Goal: Task Accomplishment & Management: Use online tool/utility

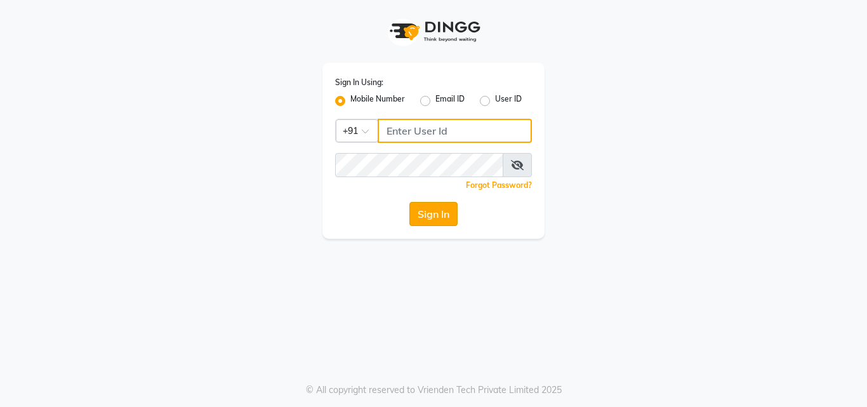
type input "9503183131"
click at [436, 218] on button "Sign In" at bounding box center [433, 214] width 48 height 24
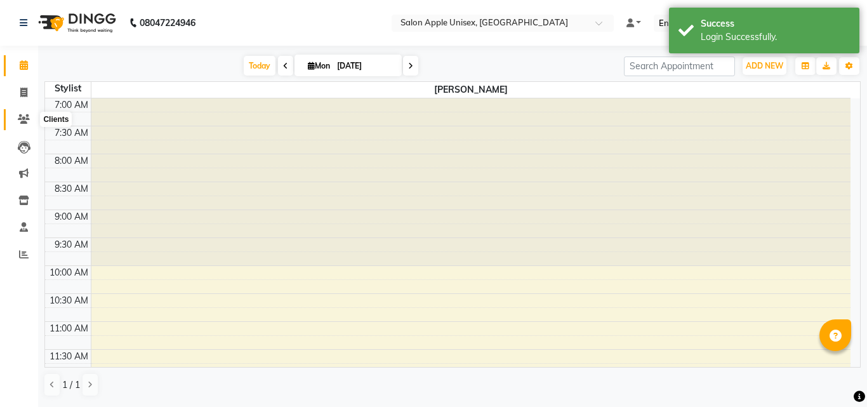
click at [26, 124] on span at bounding box center [24, 119] width 22 height 15
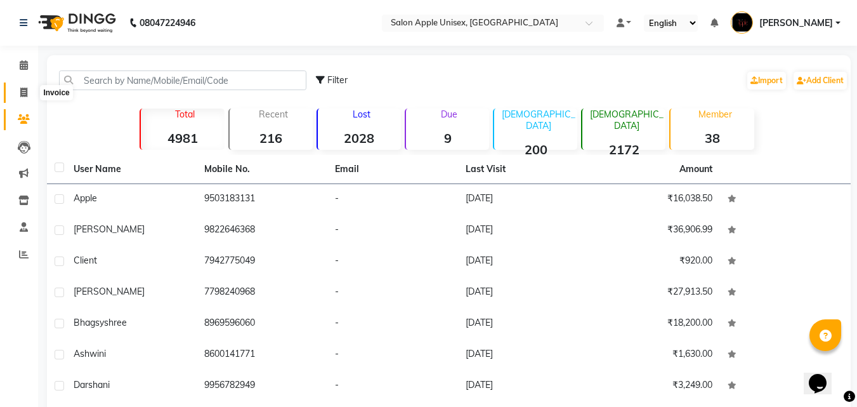
click at [25, 96] on icon at bounding box center [23, 93] width 7 height 10
select select "service"
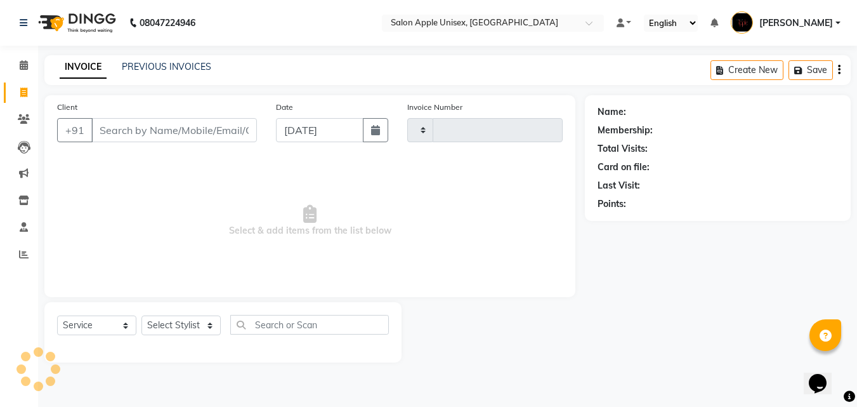
type input "0601"
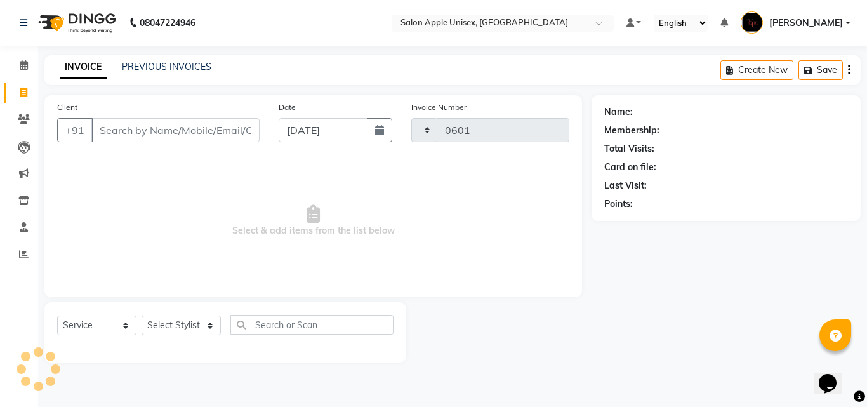
select select "133"
click at [125, 131] on input "Client" at bounding box center [175, 130] width 168 height 24
click at [119, 195] on span "Select & add items from the list below" at bounding box center [313, 220] width 512 height 127
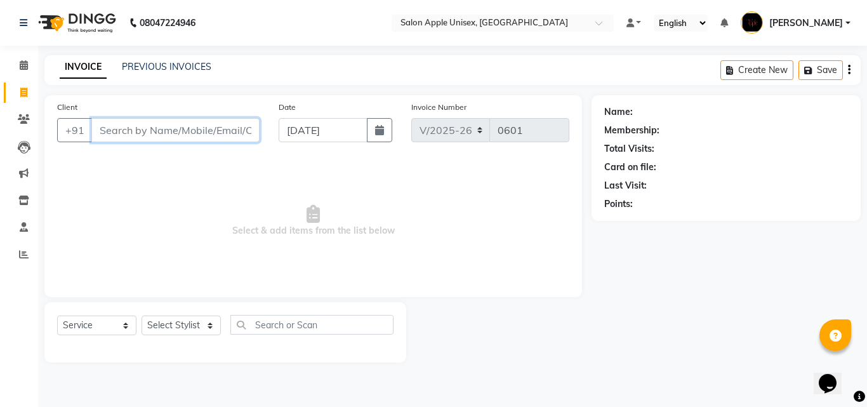
click at [135, 138] on input "Client" at bounding box center [175, 130] width 168 height 24
click at [129, 134] on input "Client" at bounding box center [175, 130] width 168 height 24
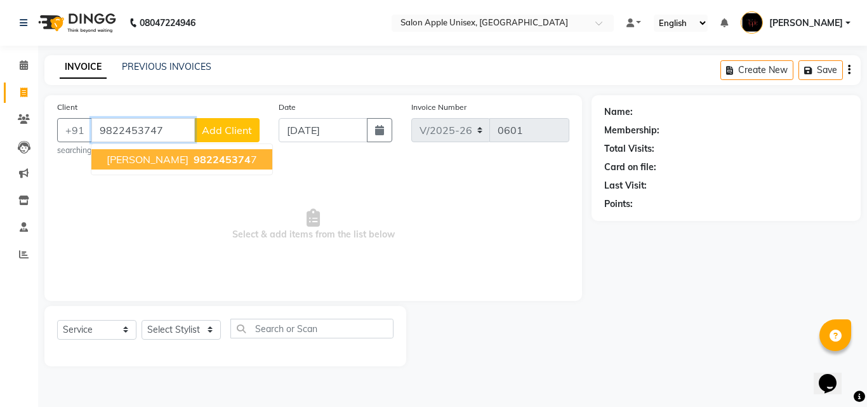
type input "9822453747"
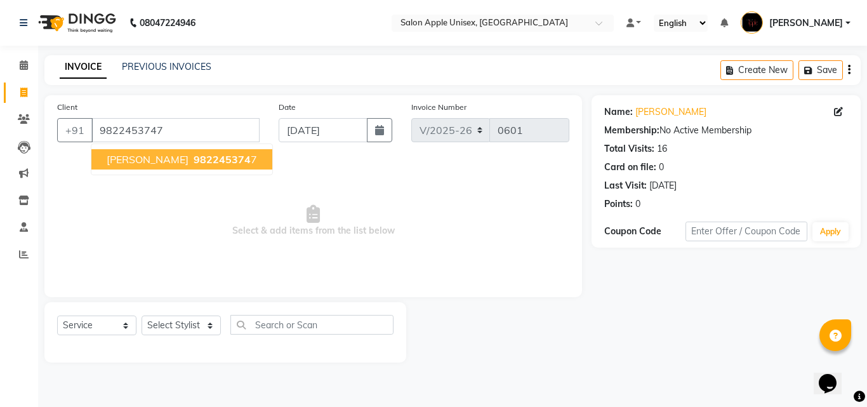
click at [126, 157] on span "[PERSON_NAME]" at bounding box center [148, 159] width 82 height 13
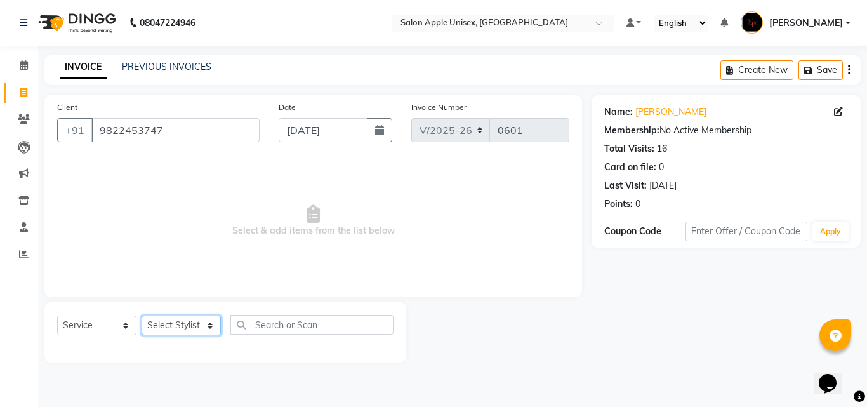
click at [206, 322] on select "Select Stylist [PERSON_NAME] [PERSON_NAME] [PERSON_NAME] [PERSON_NAME] [PERSON_…" at bounding box center [180, 325] width 79 height 20
select select "22576"
click at [141, 315] on select "Select Stylist [PERSON_NAME] [PERSON_NAME] [PERSON_NAME] [PERSON_NAME] [PERSON_…" at bounding box center [180, 325] width 79 height 20
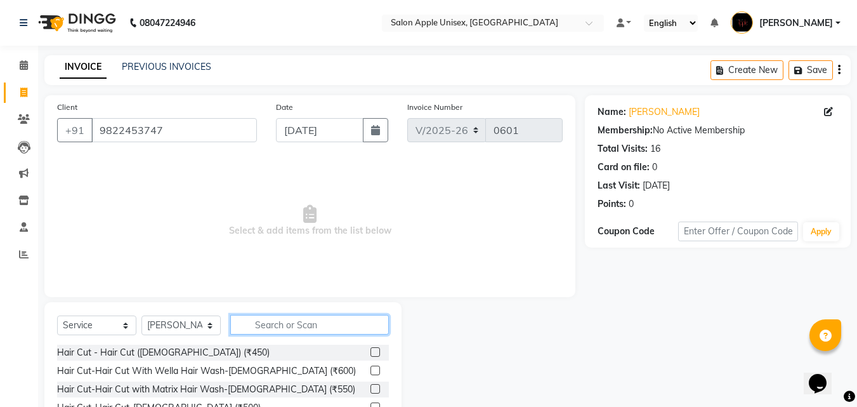
click at [272, 330] on input "text" at bounding box center [309, 325] width 159 height 20
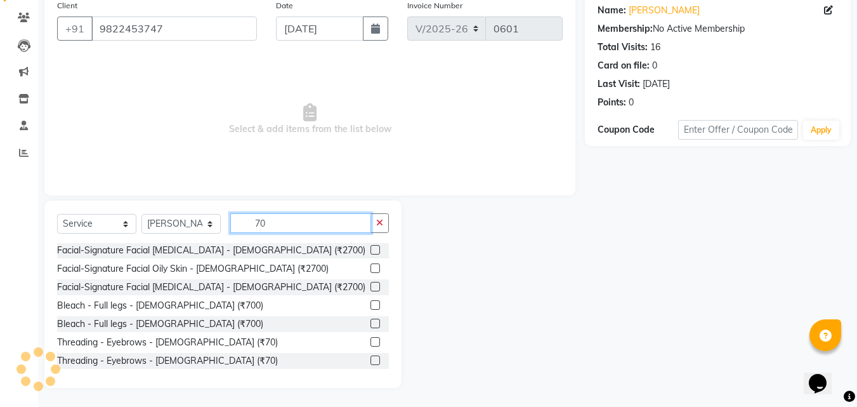
scroll to position [100, 0]
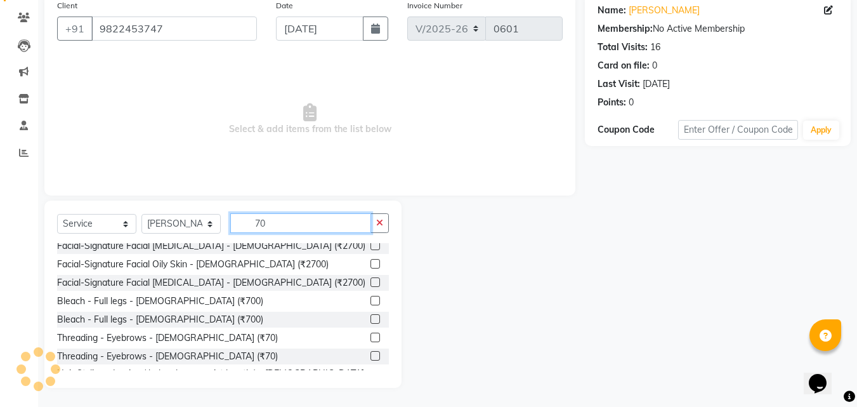
type input "70"
click at [371, 332] on label at bounding box center [376, 337] width 10 height 10
click at [371, 334] on input "checkbox" at bounding box center [375, 338] width 8 height 8
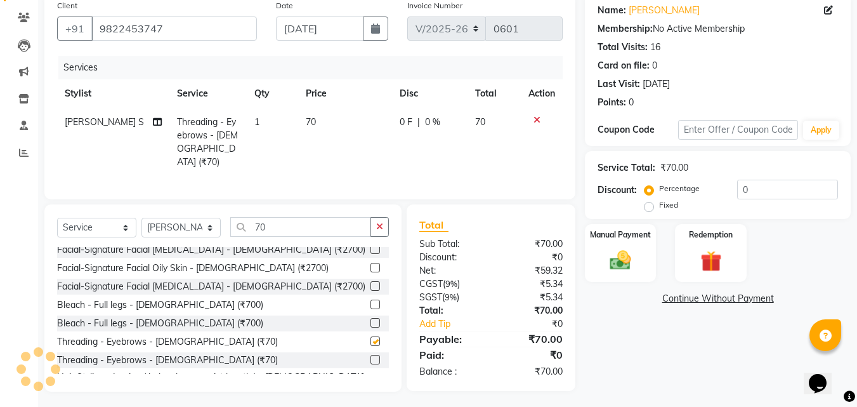
checkbox input "false"
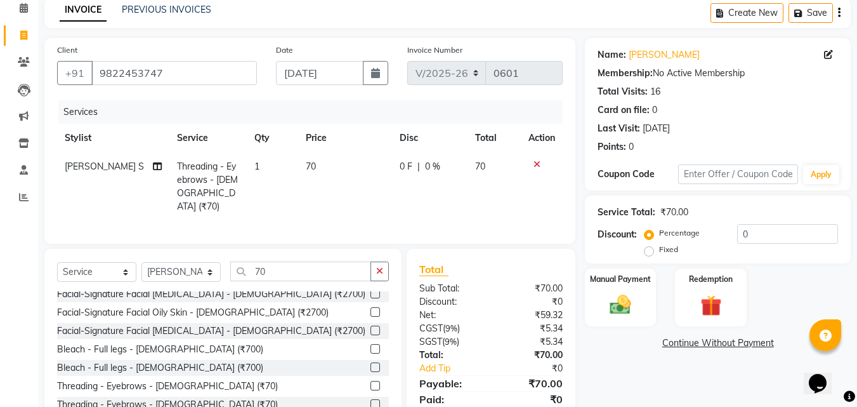
scroll to position [102, 0]
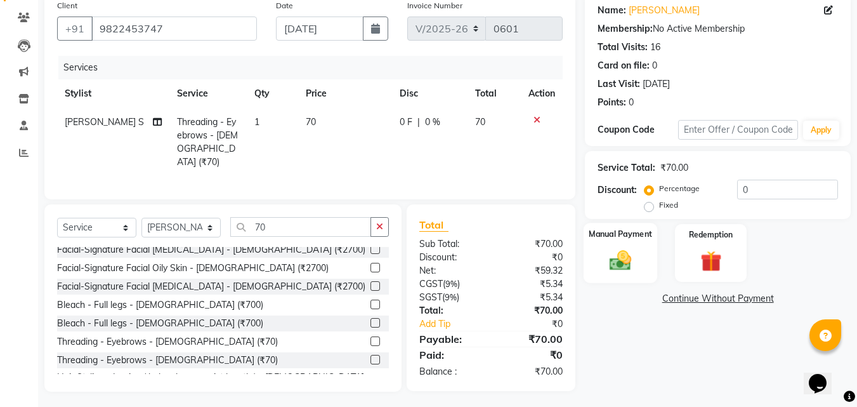
click at [595, 252] on div "Manual Payment" at bounding box center [621, 253] width 74 height 60
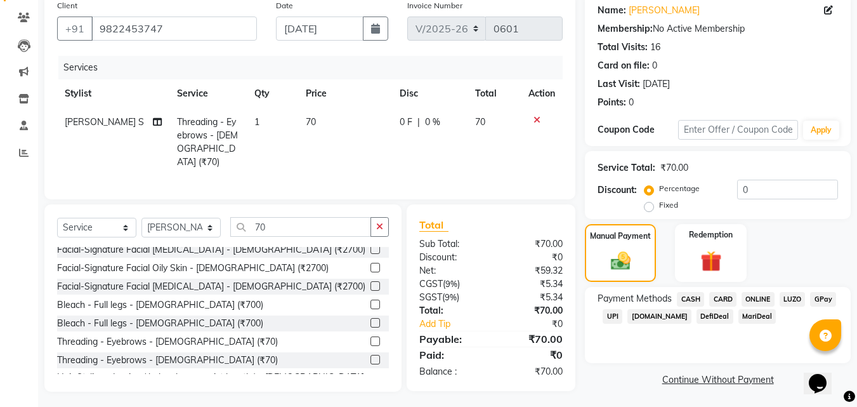
click at [748, 299] on span "ONLINE" at bounding box center [758, 299] width 33 height 15
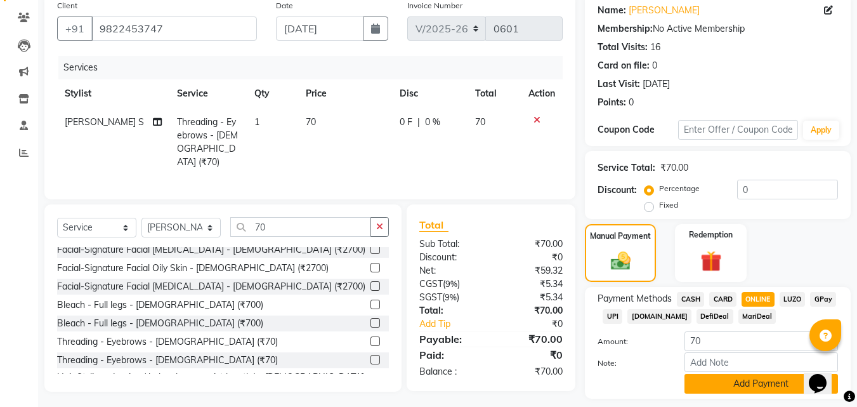
click at [700, 387] on button "Add Payment" at bounding box center [762, 384] width 154 height 20
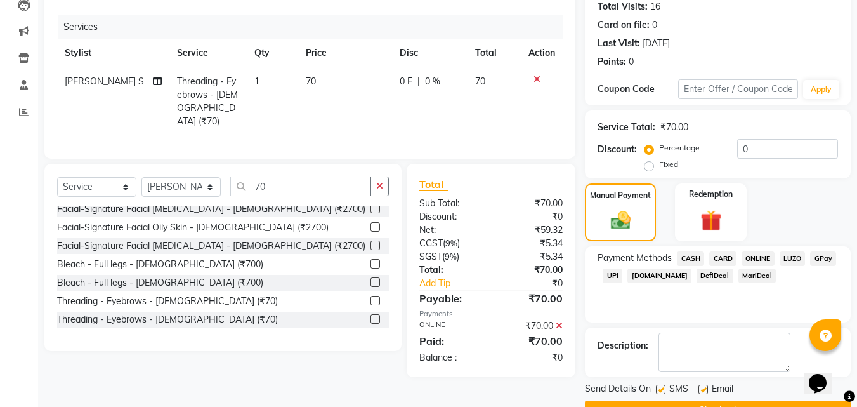
scroll to position [174, 0]
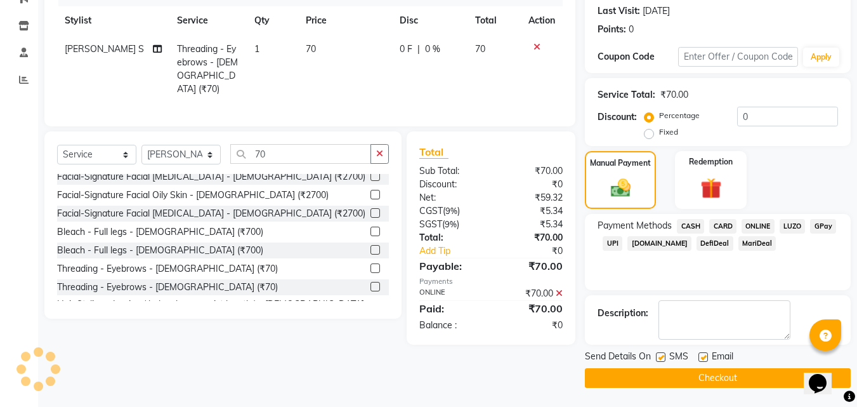
click at [622, 379] on button "Checkout" at bounding box center [718, 378] width 266 height 20
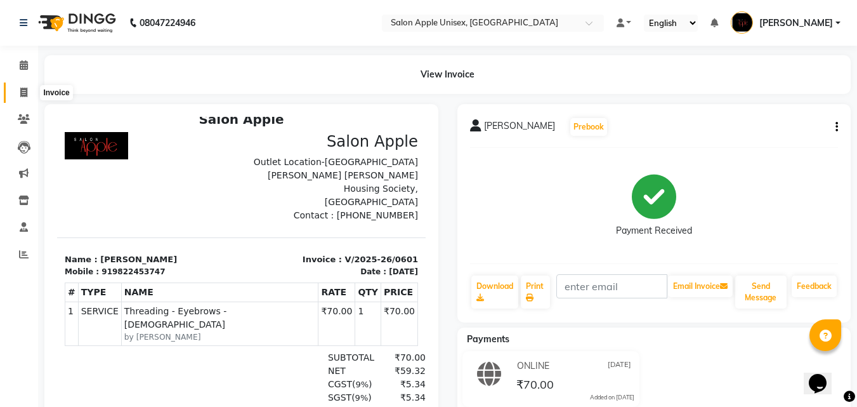
click at [19, 91] on span at bounding box center [24, 93] width 22 height 15
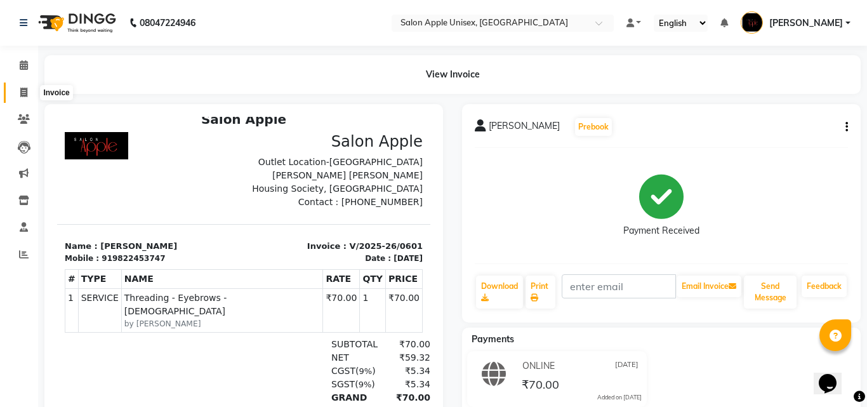
select select "service"
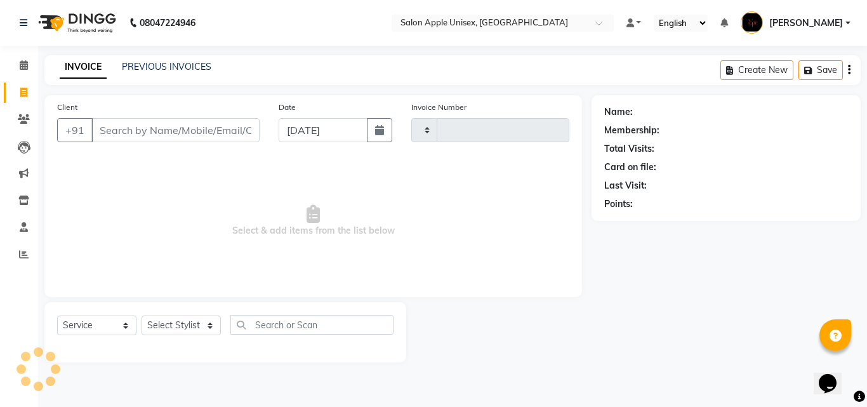
type input "0602"
select select "133"
click at [102, 126] on input "Client" at bounding box center [175, 130] width 168 height 24
click at [160, 136] on input "Client" at bounding box center [175, 130] width 168 height 24
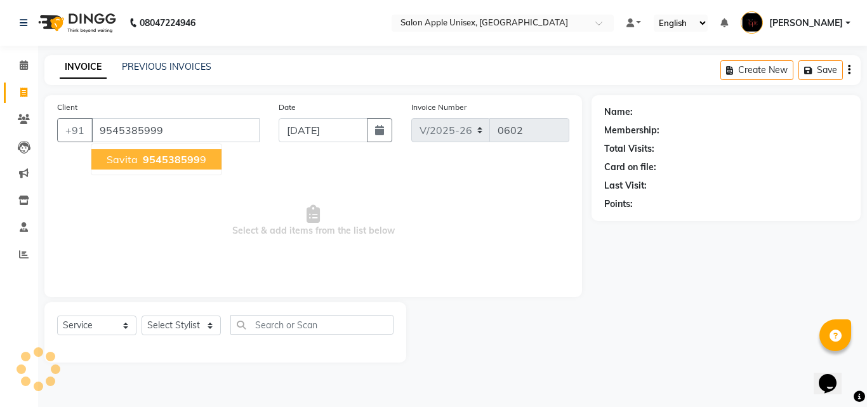
type input "9545385999"
select select "1: Object"
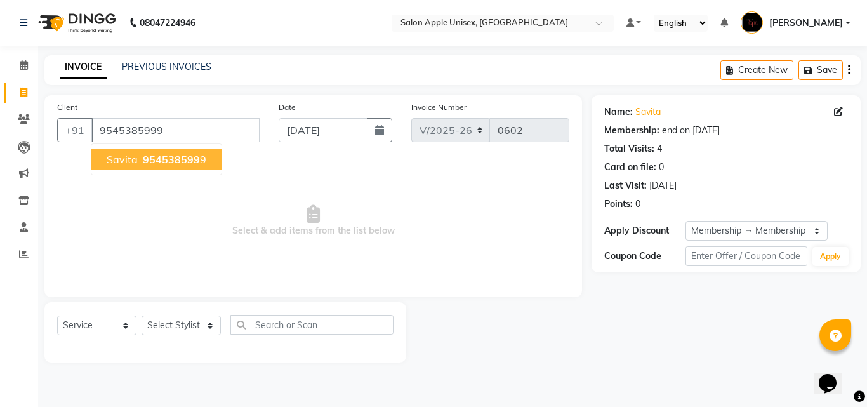
click at [153, 155] on span "954538599" at bounding box center [171, 159] width 57 height 13
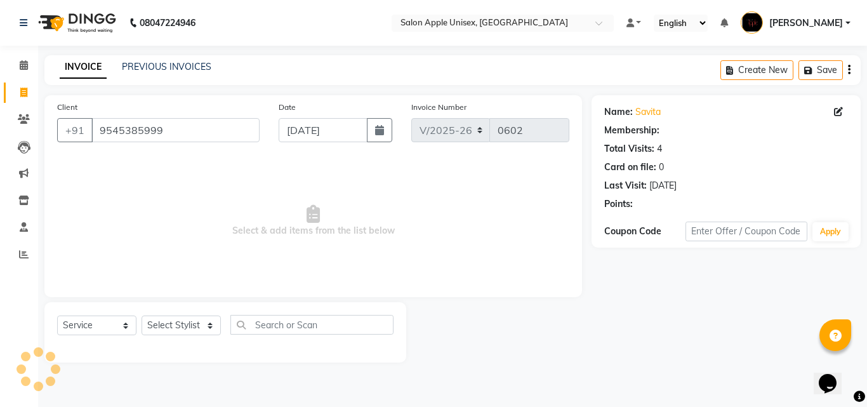
select select "1: Object"
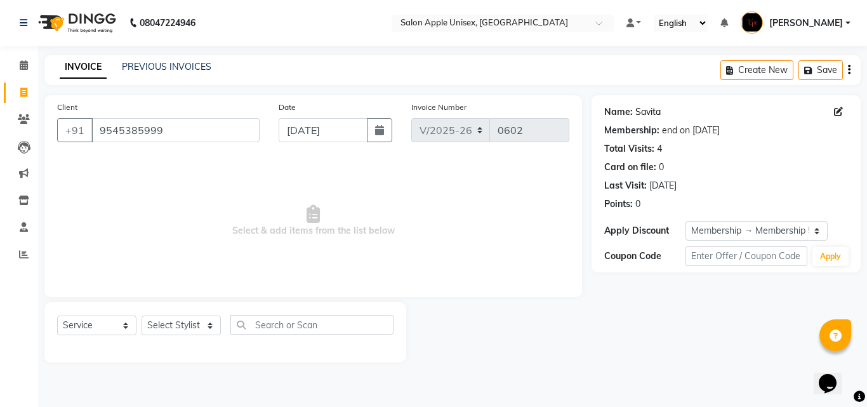
click at [650, 110] on link "Savita" at bounding box center [647, 111] width 25 height 13
click at [207, 327] on select "Select Stylist [PERSON_NAME] [PERSON_NAME] [PERSON_NAME] [PERSON_NAME] [PERSON_…" at bounding box center [180, 325] width 79 height 20
select select "86181"
click at [141, 315] on select "Select Stylist [PERSON_NAME] [PERSON_NAME] [PERSON_NAME] [PERSON_NAME] [PERSON_…" at bounding box center [180, 325] width 79 height 20
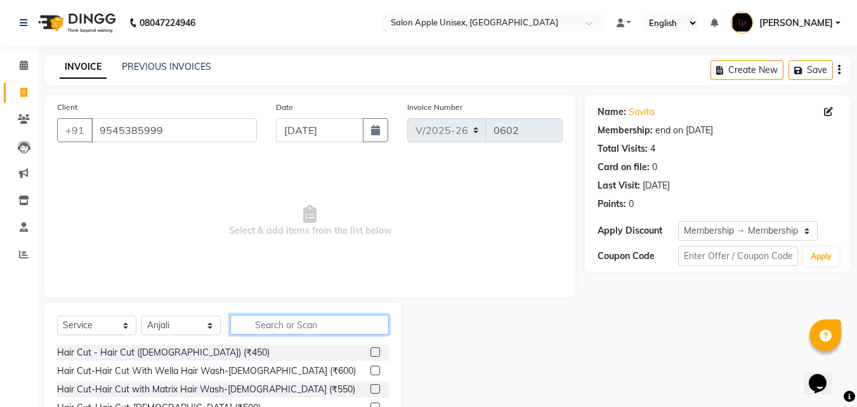
click at [259, 329] on input "text" at bounding box center [309, 325] width 159 height 20
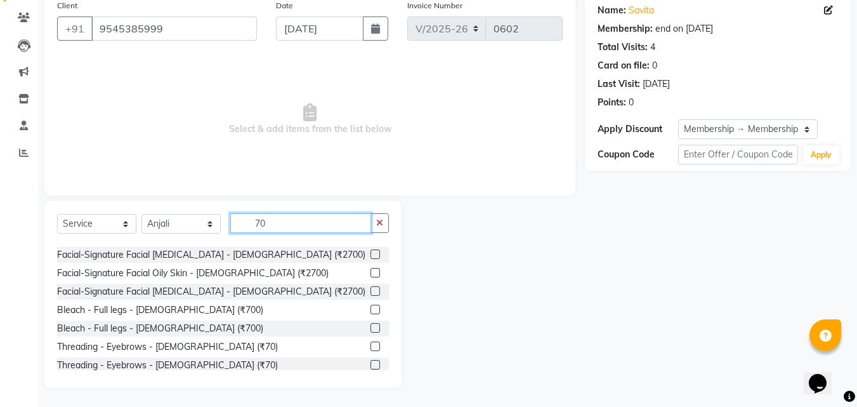
scroll to position [96, 0]
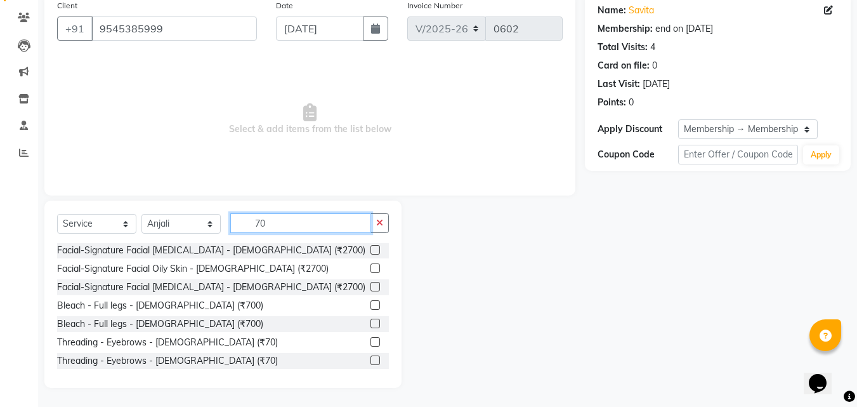
type input "70"
click at [371, 337] on label at bounding box center [376, 342] width 10 height 10
click at [371, 338] on input "checkbox" at bounding box center [375, 342] width 8 height 8
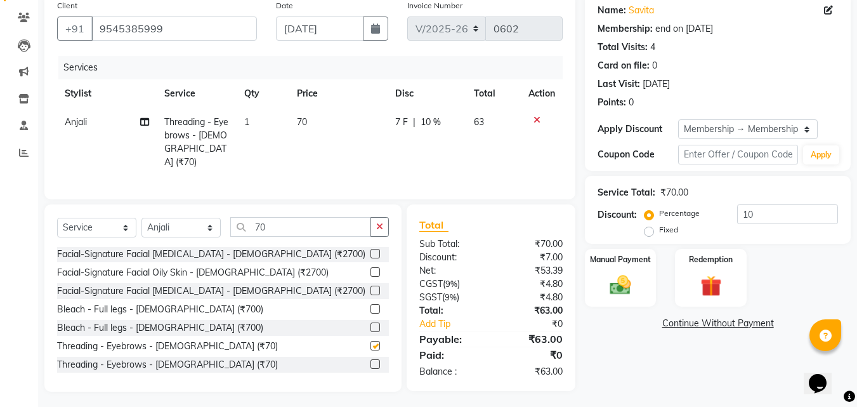
checkbox input "false"
click at [382, 225] on icon "button" at bounding box center [379, 226] width 7 height 9
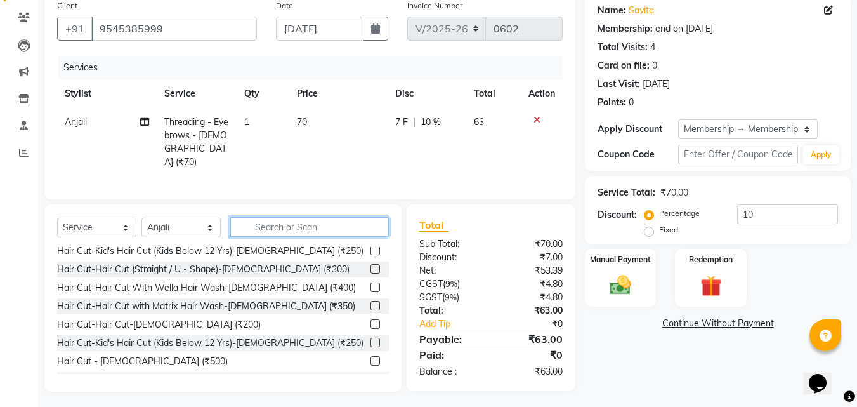
click at [312, 227] on input "text" at bounding box center [309, 227] width 159 height 20
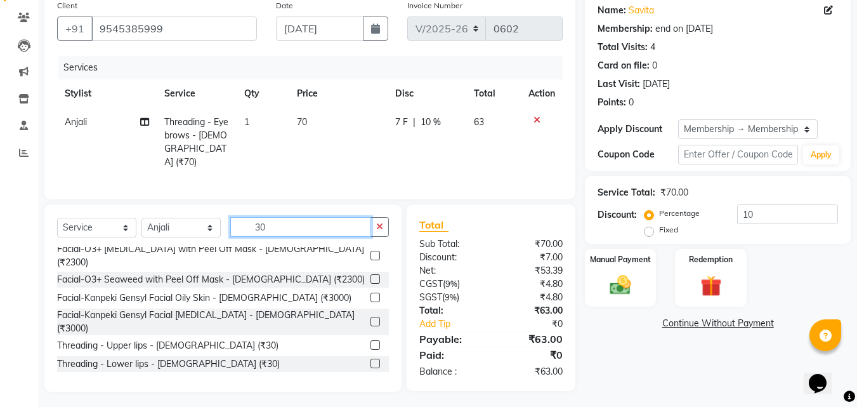
scroll to position [282, 0]
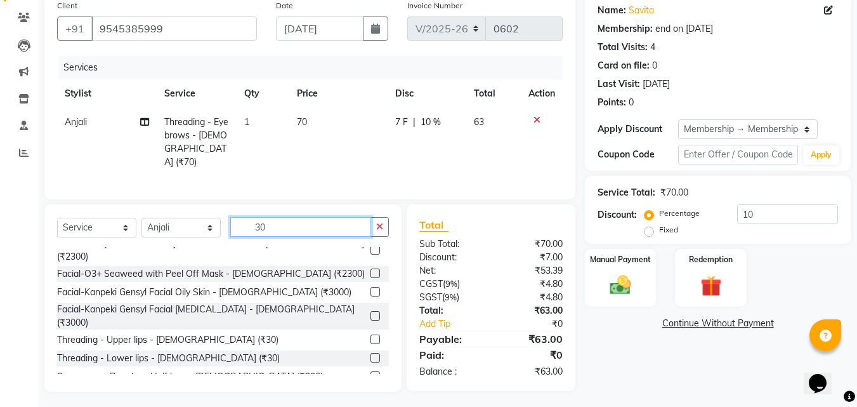
click at [346, 226] on input "30" at bounding box center [300, 227] width 141 height 20
type input "3"
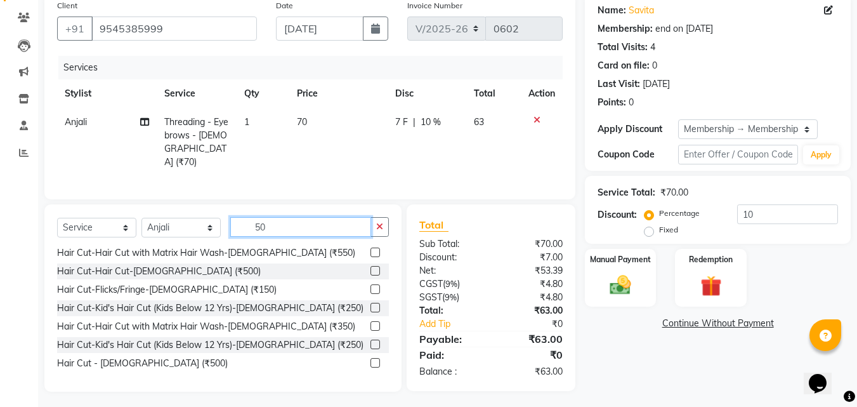
scroll to position [0, 0]
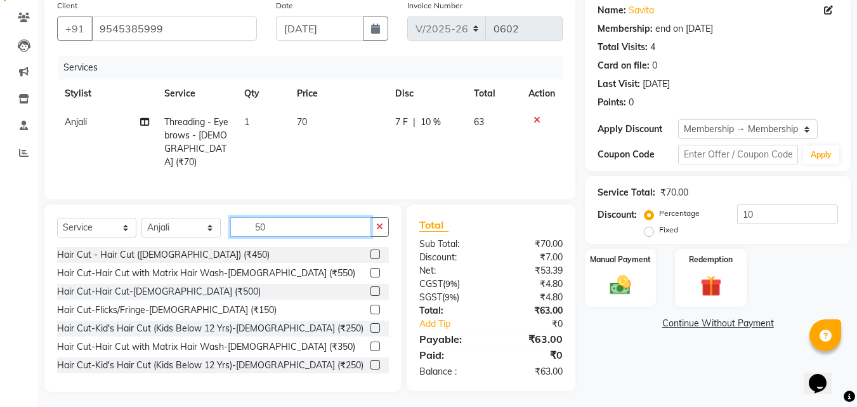
click at [298, 218] on input "50" at bounding box center [300, 227] width 141 height 20
type input "5"
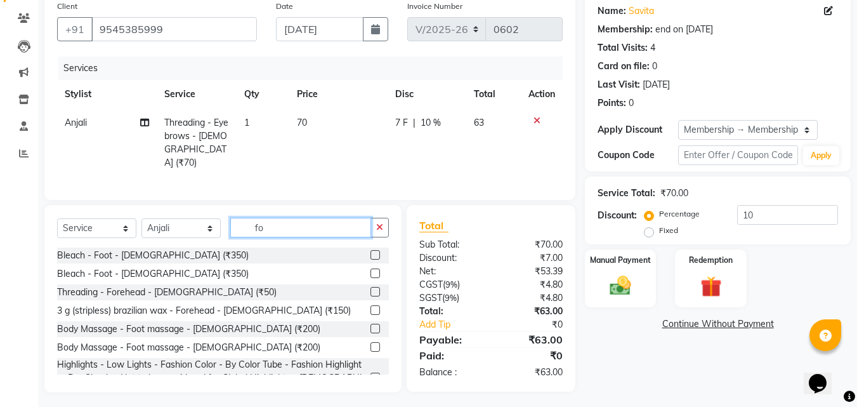
scroll to position [102, 0]
type input "fo"
click at [371, 286] on label at bounding box center [376, 291] width 10 height 10
click at [371, 287] on input "checkbox" at bounding box center [375, 291] width 8 height 8
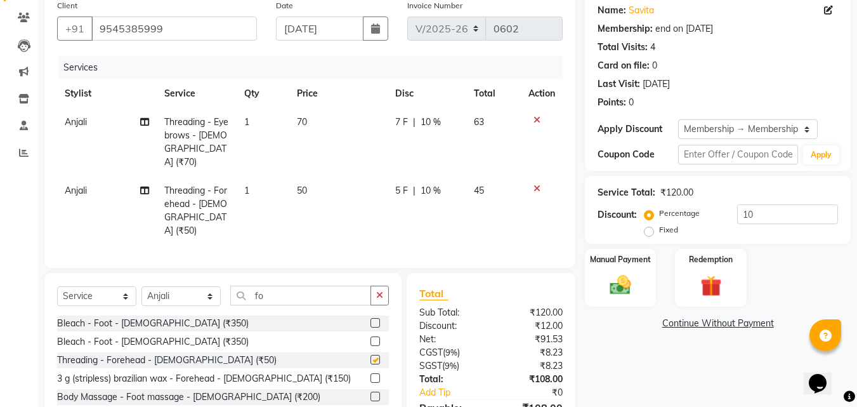
checkbox input "false"
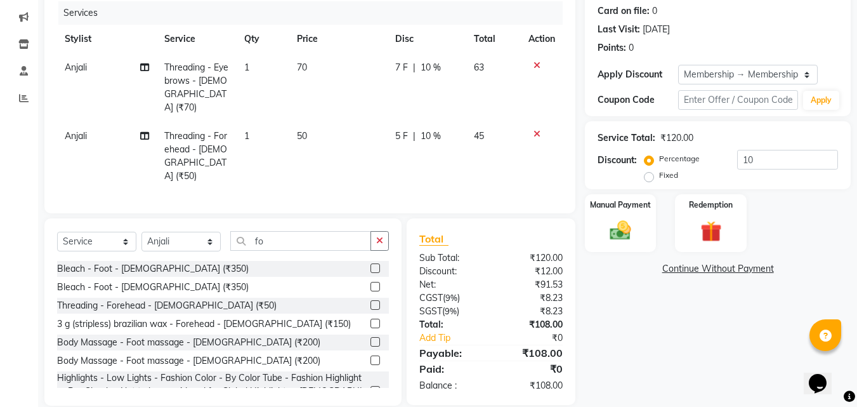
scroll to position [157, 0]
click at [624, 213] on div "Manual Payment" at bounding box center [621, 222] width 74 height 60
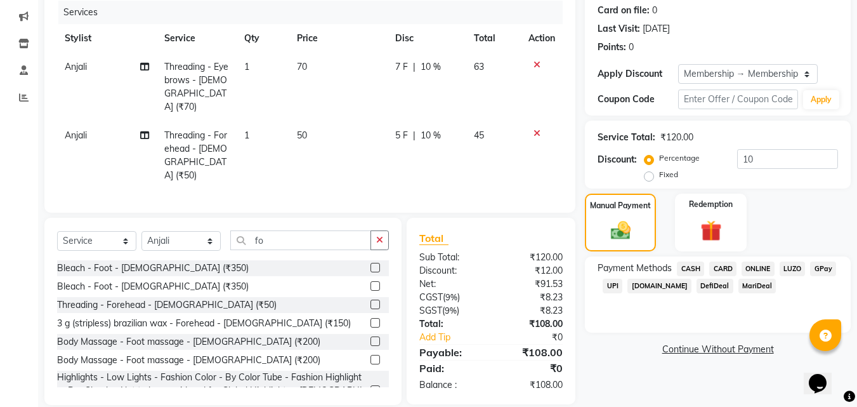
click at [748, 270] on span "ONLINE" at bounding box center [758, 268] width 33 height 15
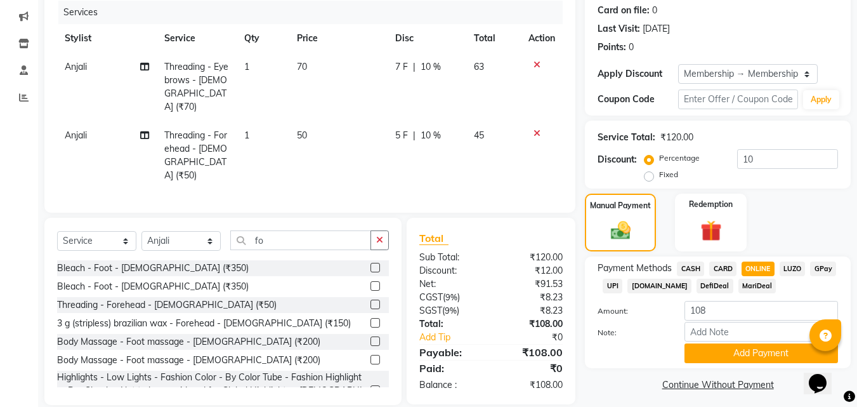
click at [755, 270] on span "ONLINE" at bounding box center [758, 268] width 33 height 15
click at [709, 360] on button "Add Payment" at bounding box center [762, 353] width 154 height 20
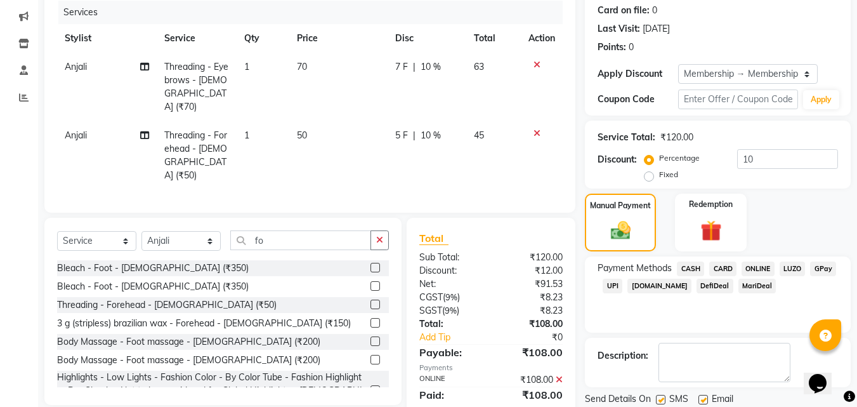
scroll to position [246, 0]
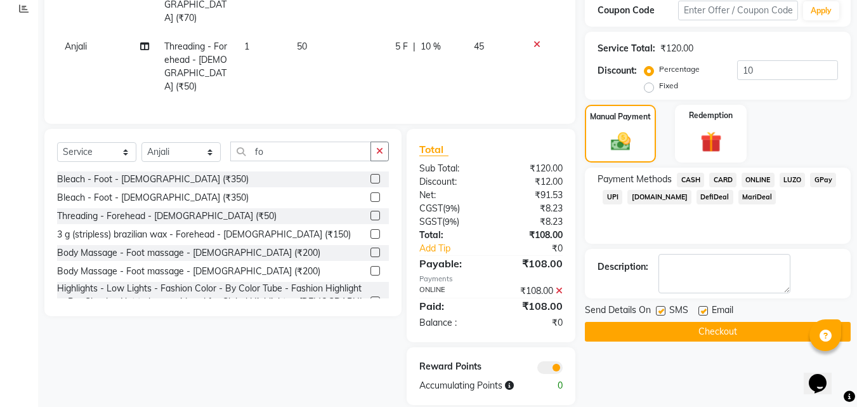
click at [722, 332] on button "Checkout" at bounding box center [718, 332] width 266 height 20
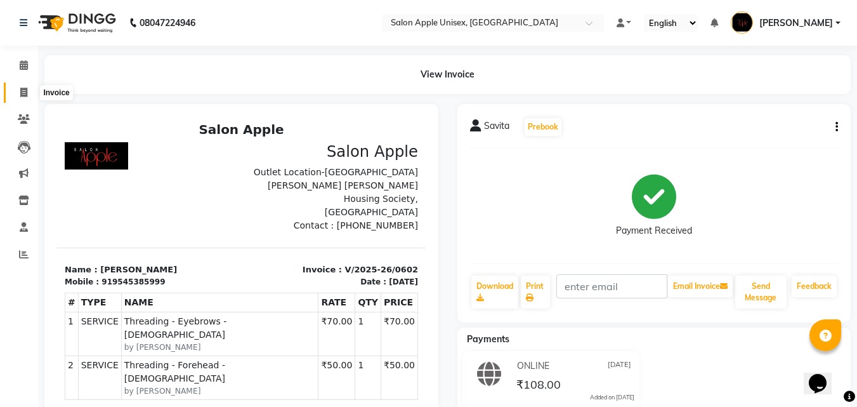
click at [18, 94] on span at bounding box center [24, 93] width 22 height 15
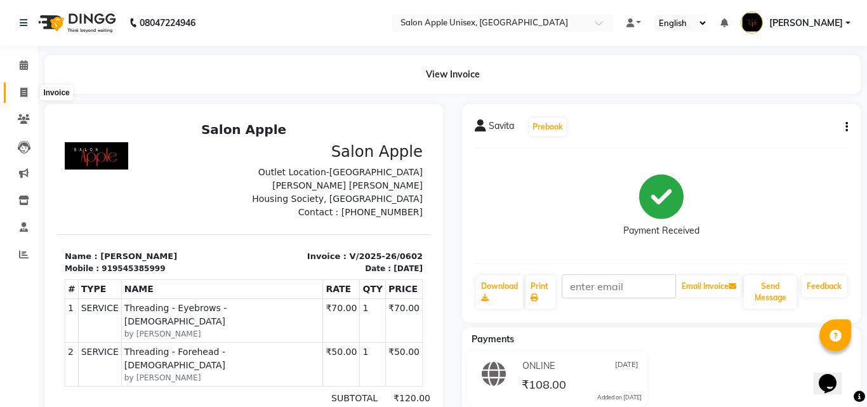
select select "service"
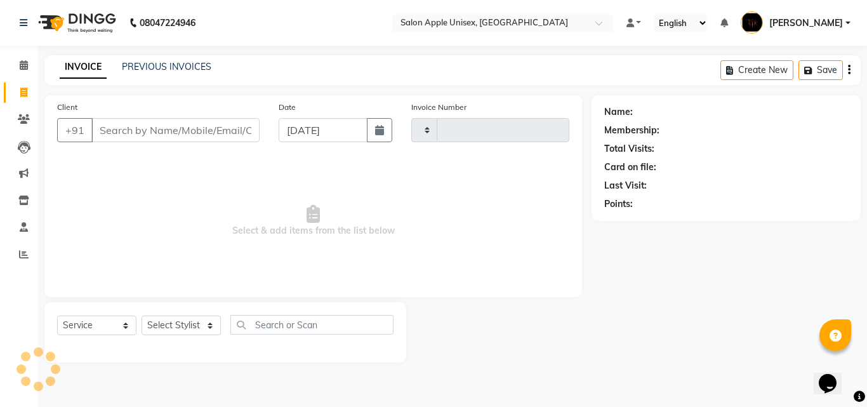
type input "0603"
select select "133"
click at [128, 324] on select "Select Service Product Membership Package Voucher Prepaid Gift Card" at bounding box center [96, 325] width 79 height 20
select select "product"
click at [57, 315] on select "Select Service Product Membership Package Voucher Prepaid Gift Card" at bounding box center [96, 325] width 79 height 20
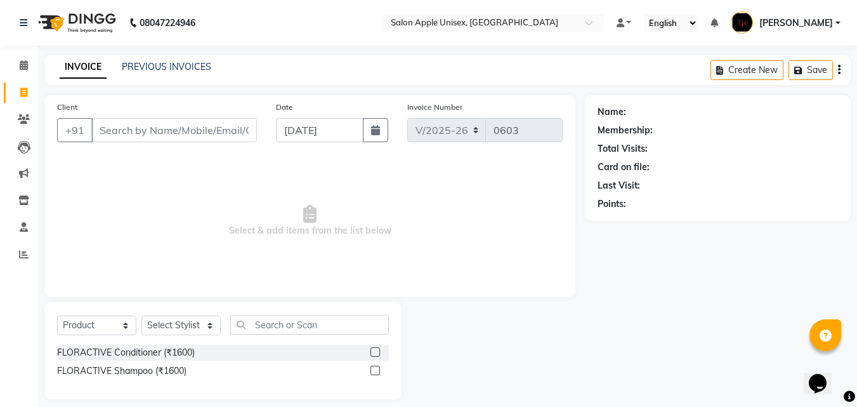
click at [374, 372] on label at bounding box center [376, 370] width 10 height 10
click at [374, 372] on input "checkbox" at bounding box center [375, 371] width 8 height 8
checkbox input "false"
click at [123, 131] on input "Client" at bounding box center [174, 130] width 166 height 24
click at [208, 326] on select "Select Stylist [PERSON_NAME] [PERSON_NAME] [PERSON_NAME] [PERSON_NAME] [PERSON_…" at bounding box center [180, 325] width 79 height 20
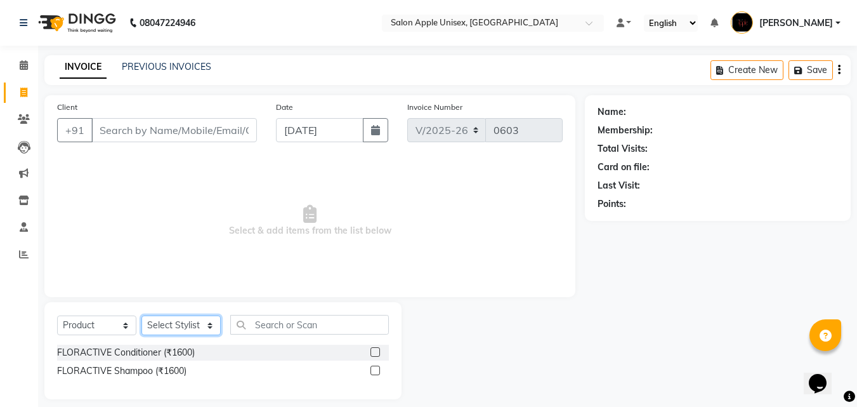
select select "3946"
click at [141, 315] on select "Select Stylist [PERSON_NAME] [PERSON_NAME] [PERSON_NAME] [PERSON_NAME] [PERSON_…" at bounding box center [180, 325] width 79 height 20
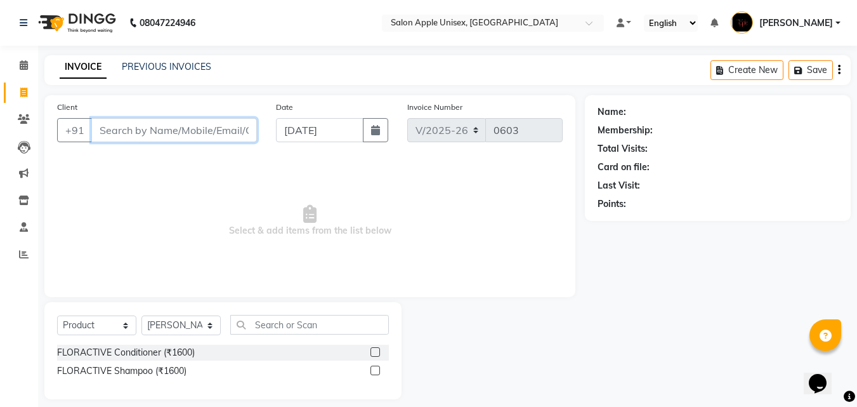
click at [173, 133] on input "Client" at bounding box center [174, 130] width 166 height 24
type input "9657858507"
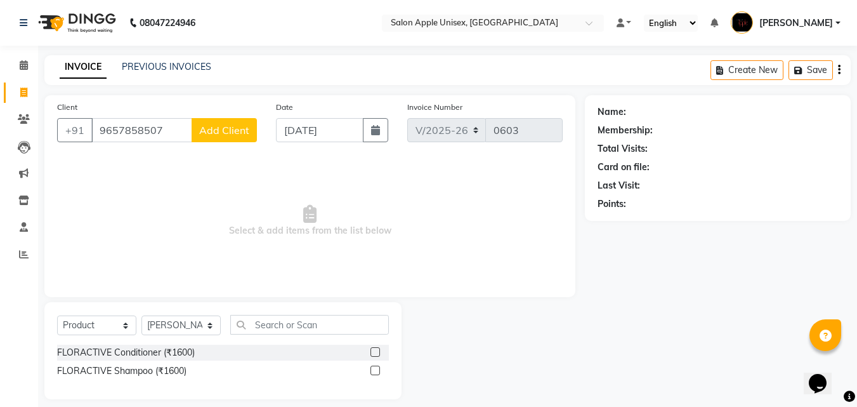
click at [218, 131] on span "Add Client" at bounding box center [224, 130] width 50 height 13
select select "22"
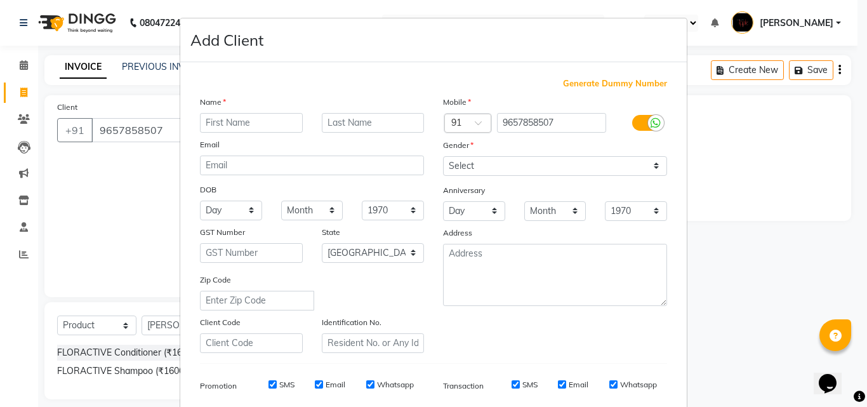
click at [228, 125] on input "text" at bounding box center [251, 123] width 103 height 20
type input "a"
type input "[PERSON_NAME]"
click at [652, 171] on select "Select [DEMOGRAPHIC_DATA] [DEMOGRAPHIC_DATA] Other Prefer Not To Say" at bounding box center [555, 166] width 224 height 20
select select "[DEMOGRAPHIC_DATA]"
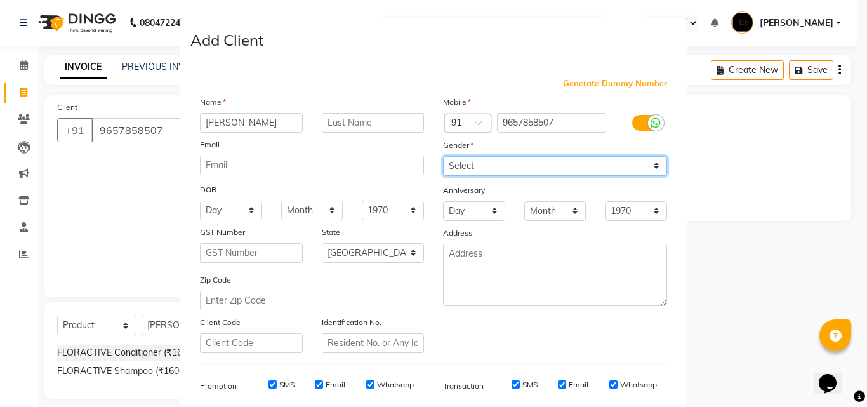
click at [443, 156] on select "Select [DEMOGRAPHIC_DATA] [DEMOGRAPHIC_DATA] Other Prefer Not To Say" at bounding box center [555, 166] width 224 height 20
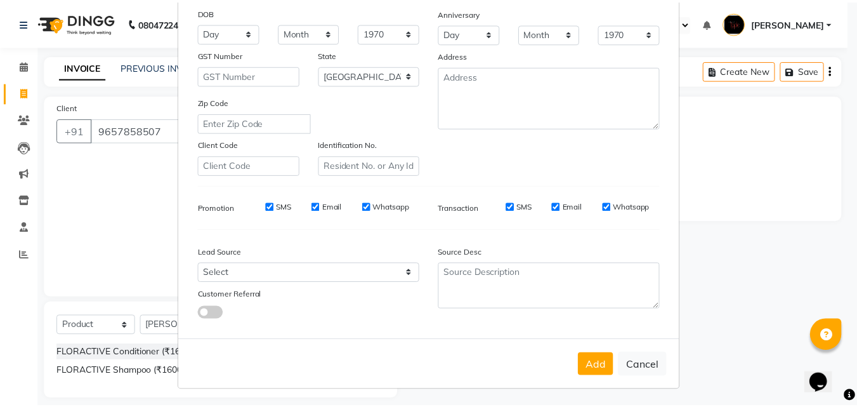
scroll to position [179, 0]
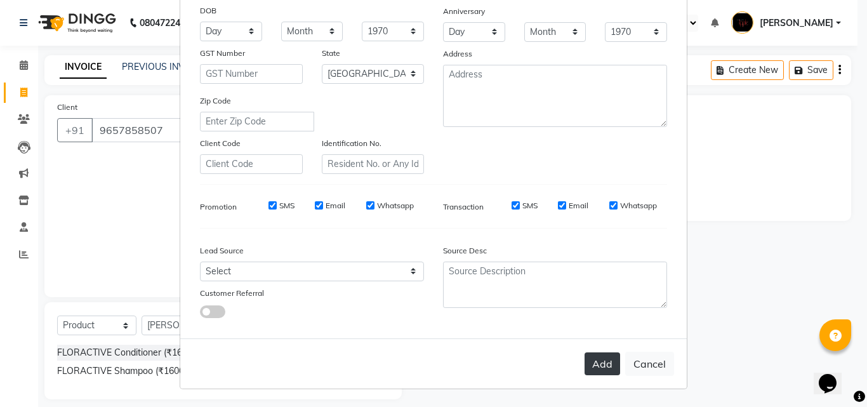
click at [597, 362] on button "Add" at bounding box center [602, 363] width 36 height 23
select select
select select "null"
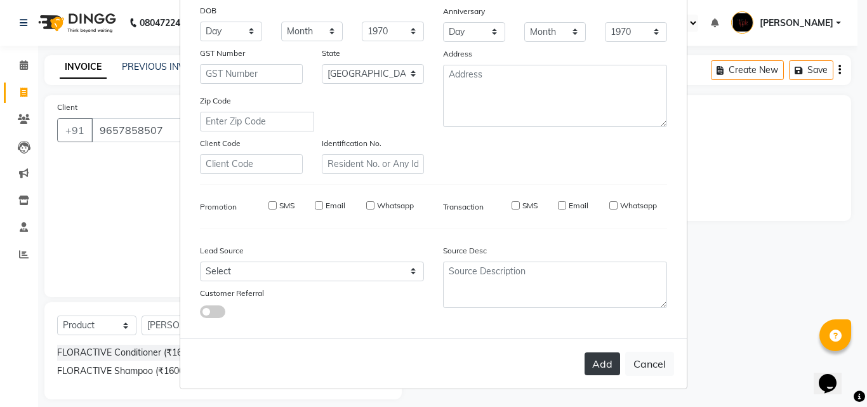
select select
checkbox input "false"
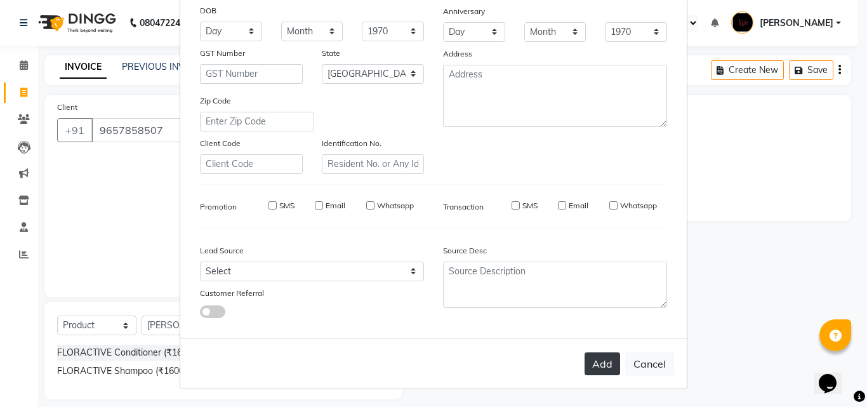
checkbox input "false"
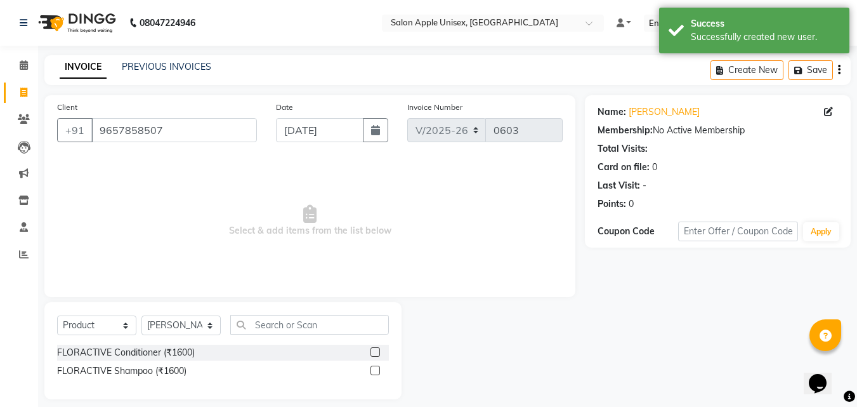
click at [377, 371] on label at bounding box center [376, 370] width 10 height 10
click at [377, 371] on input "checkbox" at bounding box center [375, 371] width 8 height 8
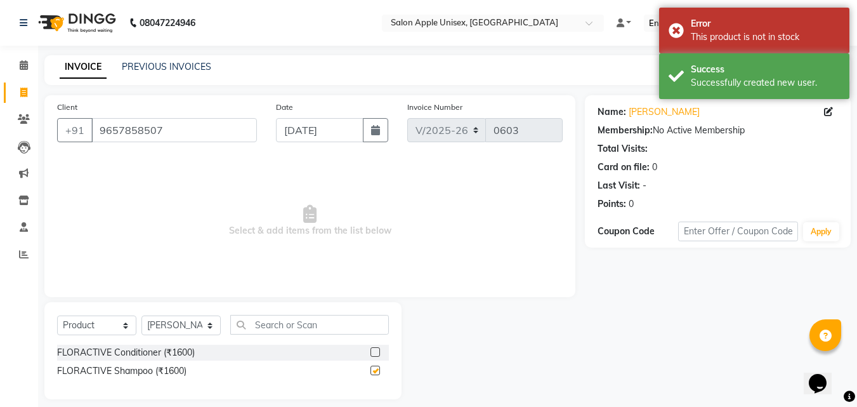
checkbox input "false"
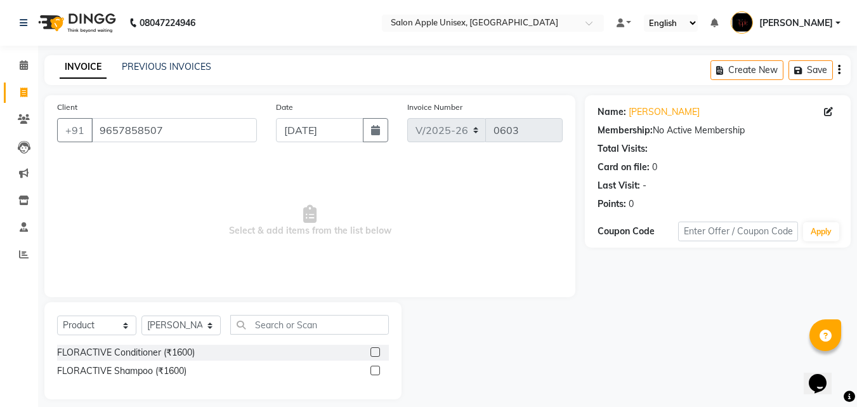
click at [377, 355] on label at bounding box center [376, 352] width 10 height 10
click at [377, 355] on input "checkbox" at bounding box center [375, 352] width 8 height 8
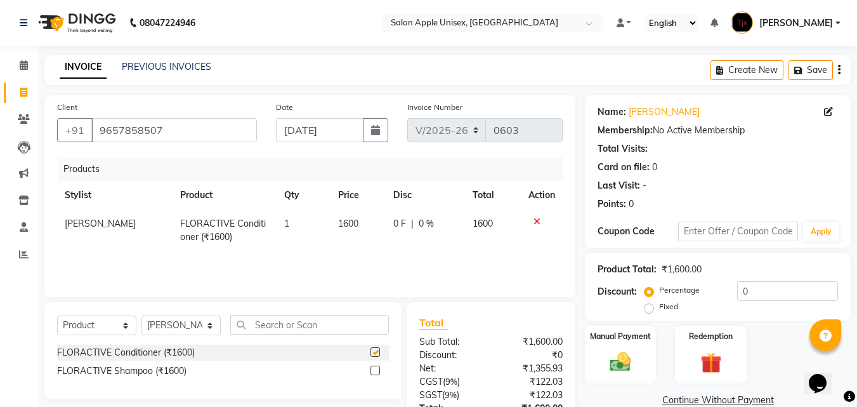
checkbox input "false"
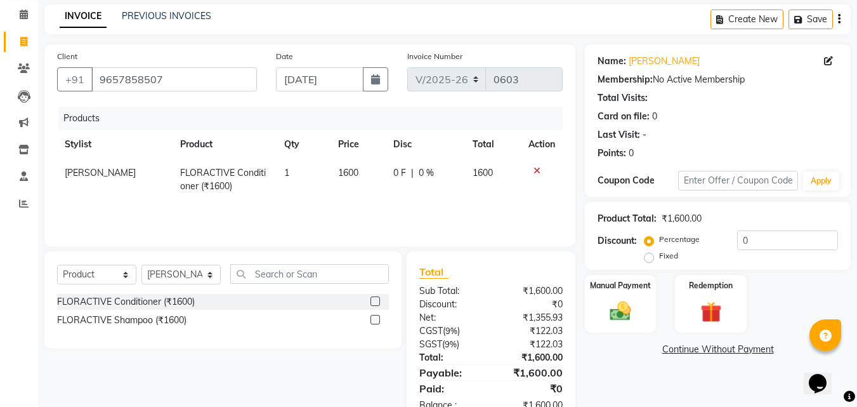
scroll to position [88, 0]
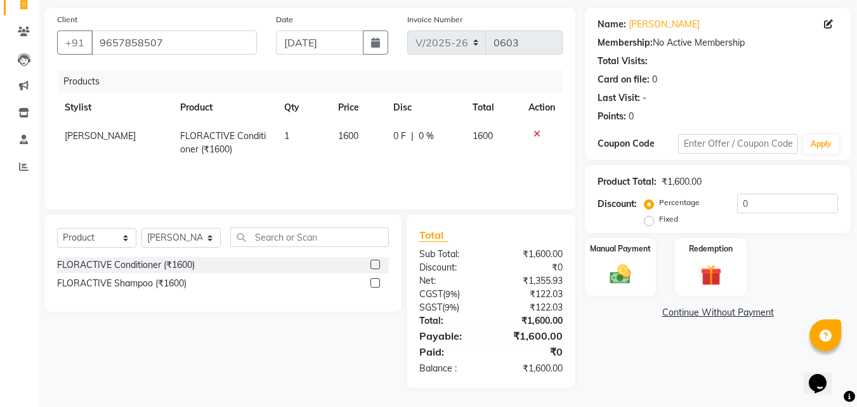
click at [374, 284] on label at bounding box center [376, 283] width 10 height 10
click at [374, 284] on input "checkbox" at bounding box center [375, 283] width 8 height 8
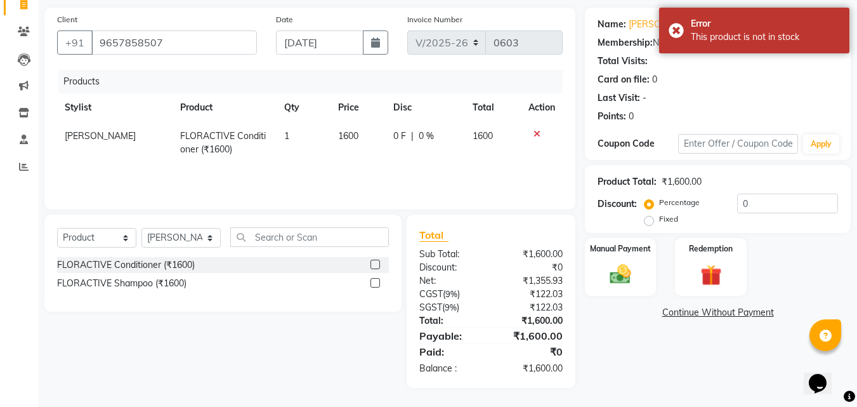
click at [374, 284] on label at bounding box center [376, 283] width 10 height 10
click at [374, 284] on input "checkbox" at bounding box center [375, 283] width 8 height 8
click at [374, 284] on label at bounding box center [376, 283] width 10 height 10
click at [374, 284] on input "checkbox" at bounding box center [375, 283] width 8 height 8
click at [374, 284] on label at bounding box center [376, 283] width 10 height 10
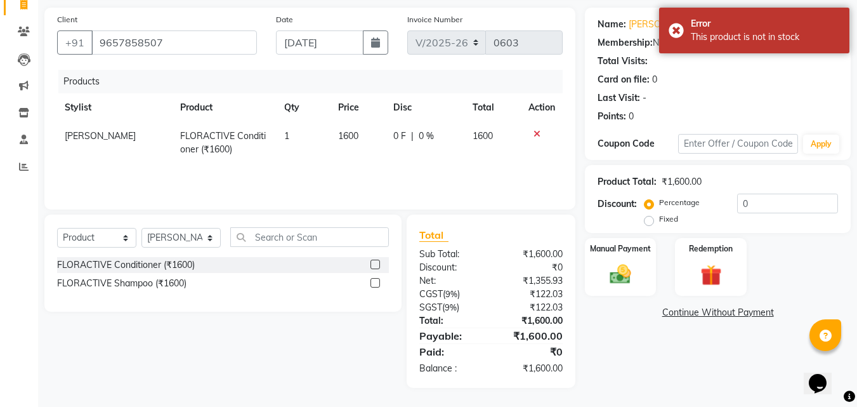
click at [374, 284] on input "checkbox" at bounding box center [375, 283] width 8 height 8
checkbox input "false"
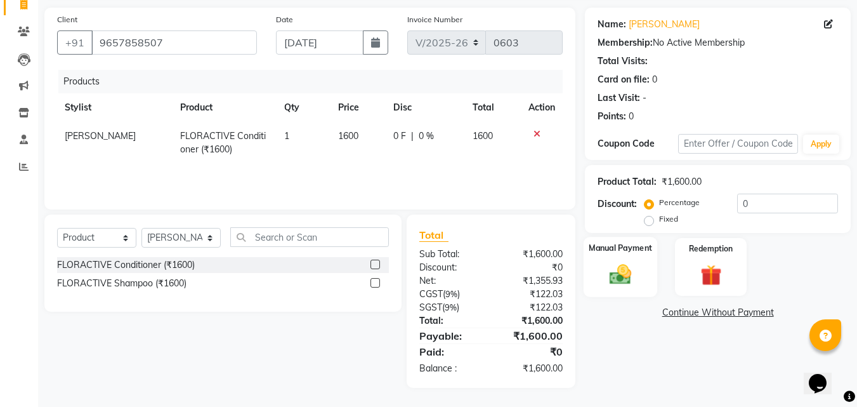
click at [614, 266] on img at bounding box center [621, 273] width 36 height 25
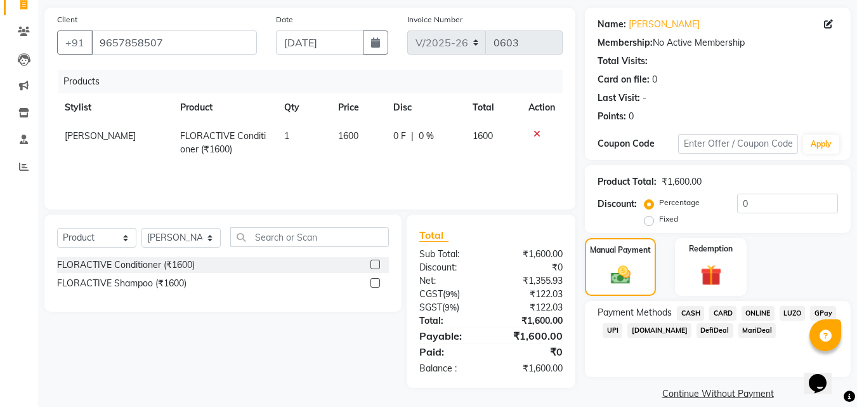
click at [761, 314] on span "ONLINE" at bounding box center [758, 313] width 33 height 15
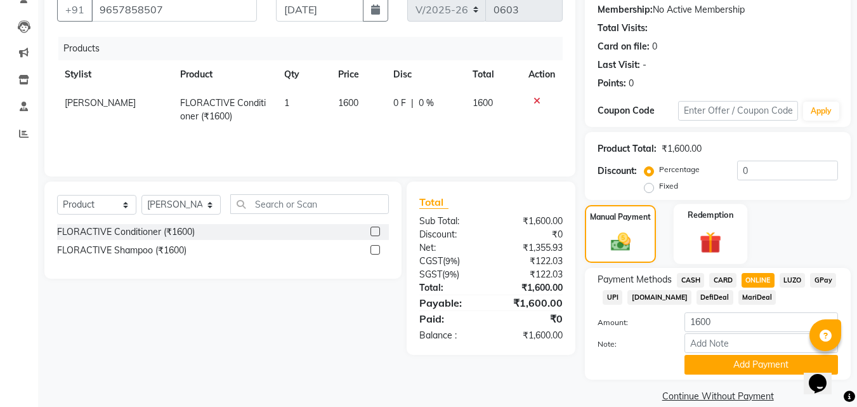
scroll to position [138, 0]
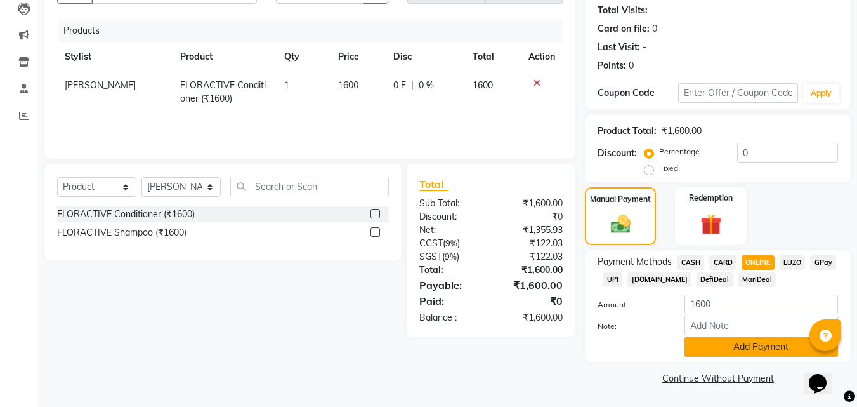
click at [742, 347] on button "Add Payment" at bounding box center [762, 347] width 154 height 20
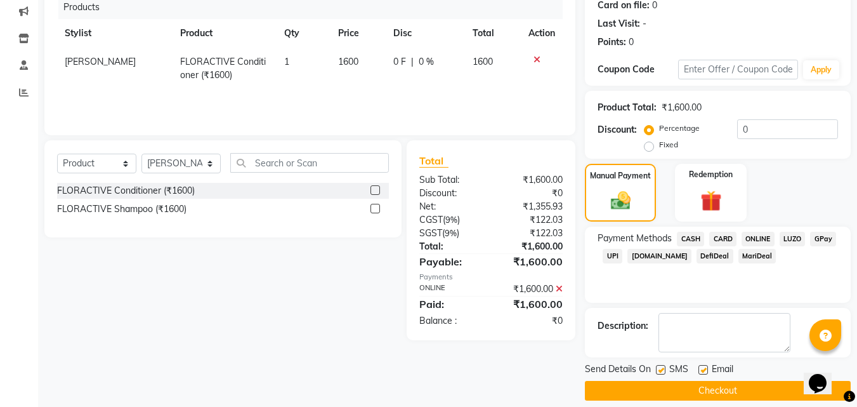
scroll to position [174, 0]
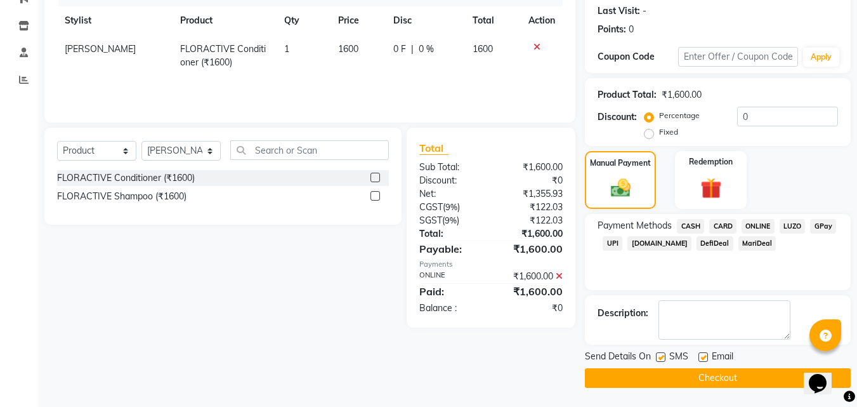
click at [681, 379] on button "Checkout" at bounding box center [718, 378] width 266 height 20
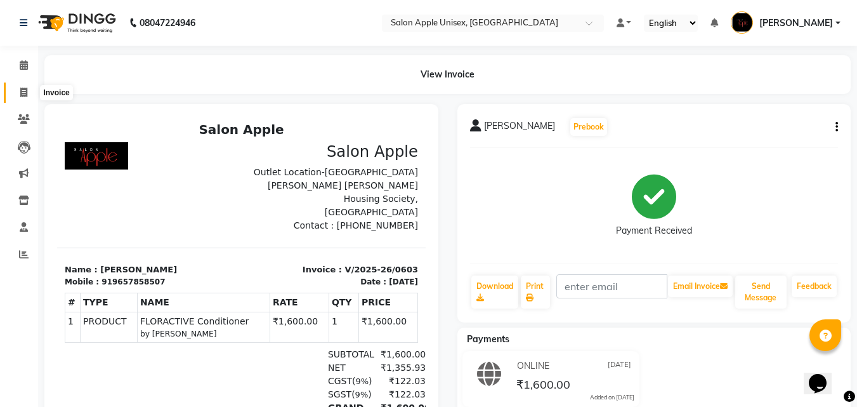
click at [19, 92] on span at bounding box center [24, 93] width 22 height 15
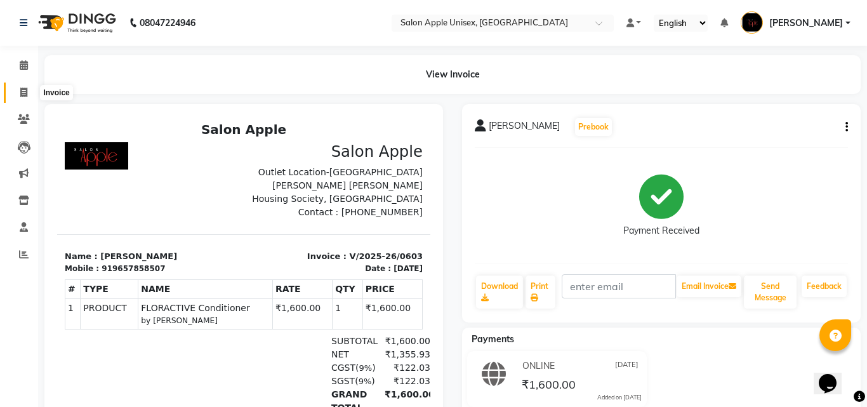
select select "133"
select select "service"
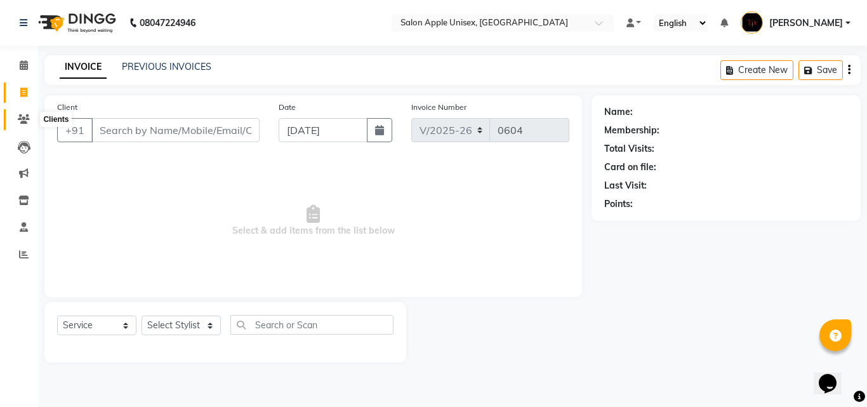
click at [20, 124] on span at bounding box center [24, 119] width 22 height 15
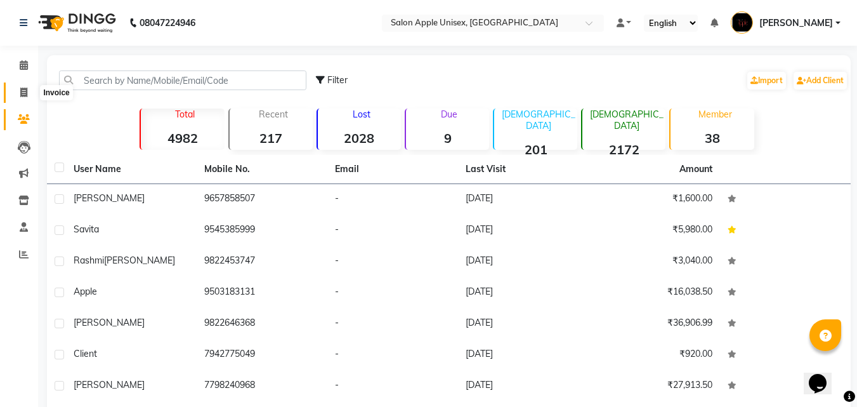
click at [15, 90] on span at bounding box center [24, 93] width 22 height 15
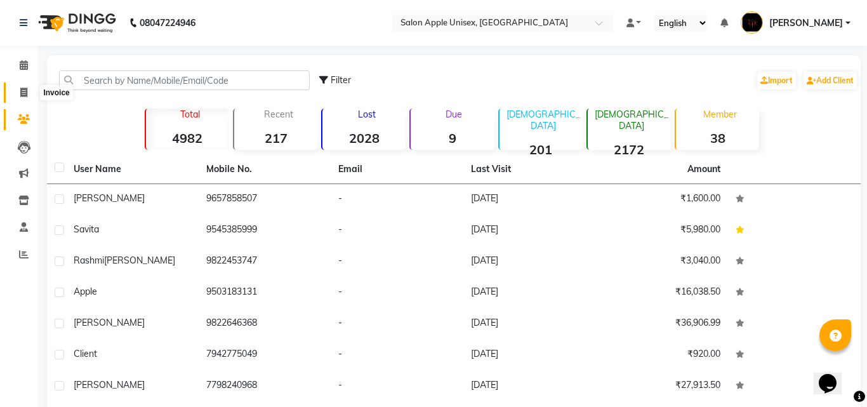
select select "133"
select select "service"
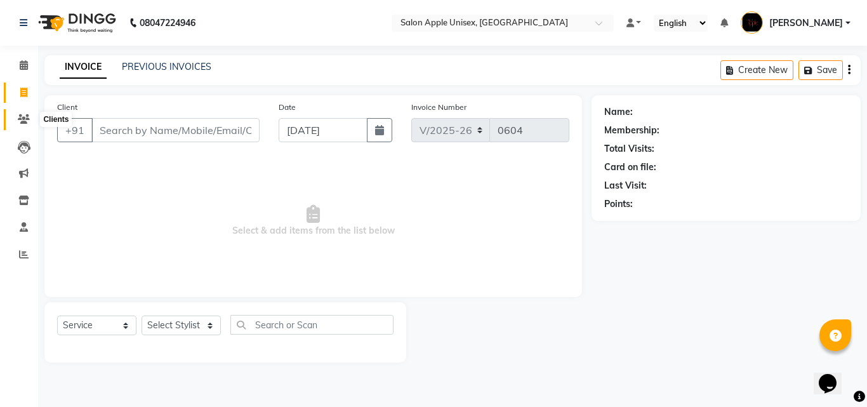
click at [22, 122] on icon at bounding box center [24, 119] width 12 height 10
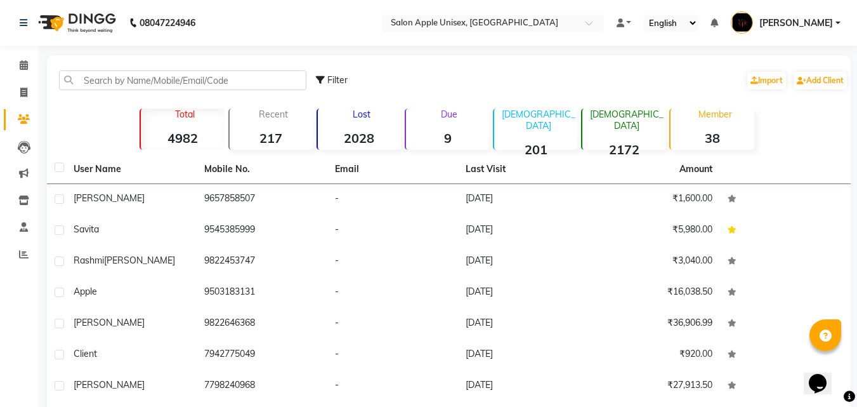
click at [449, 180] on th "Email" at bounding box center [392, 169] width 131 height 29
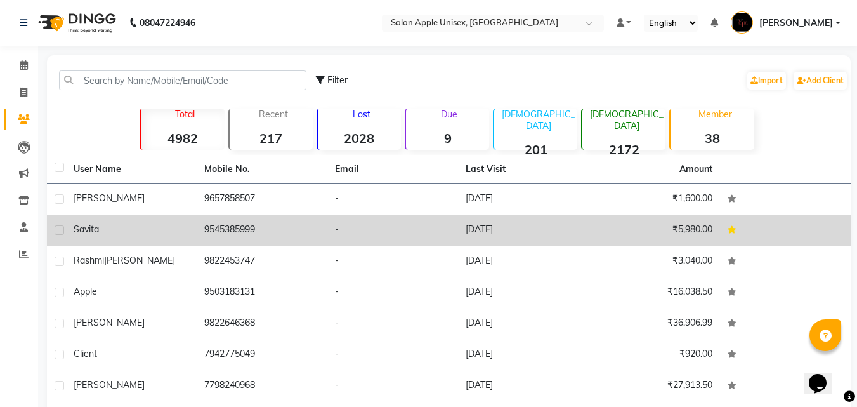
click at [154, 239] on td "Savita" at bounding box center [131, 230] width 131 height 31
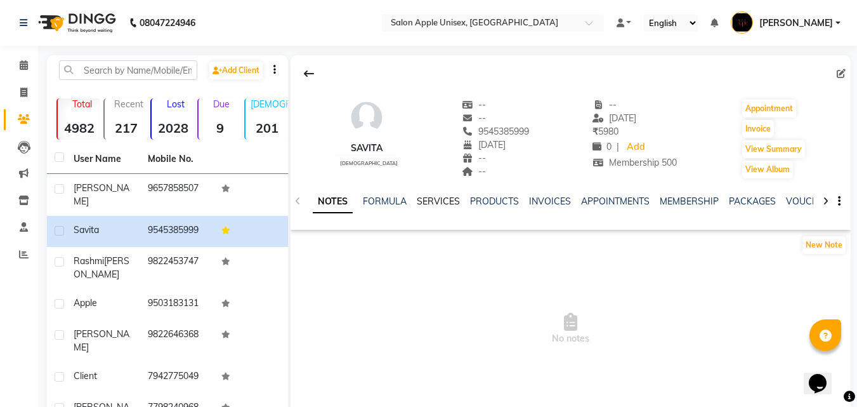
click at [428, 203] on link "SERVICES" at bounding box center [438, 200] width 43 height 11
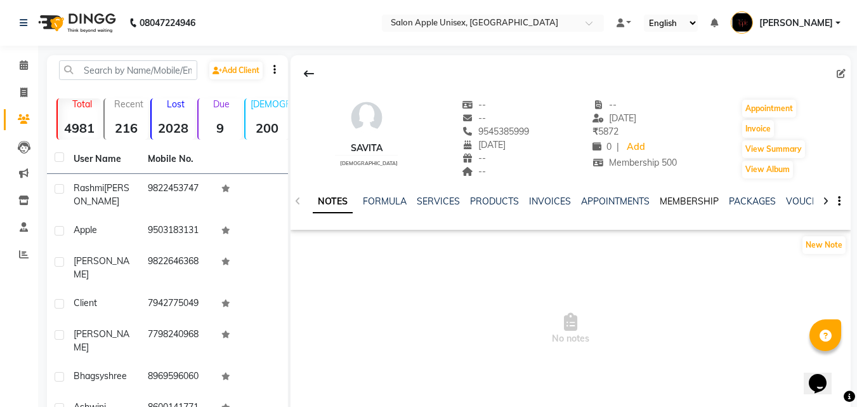
click at [681, 201] on link "MEMBERSHIP" at bounding box center [689, 200] width 59 height 11
